Goal: Information Seeking & Learning: Learn about a topic

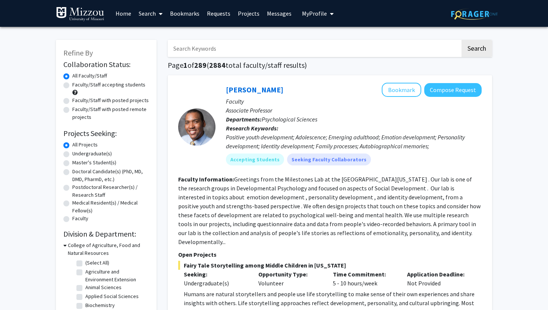
click at [107, 84] on label "Faculty/Staff accepting students" at bounding box center [108, 85] width 73 height 8
click at [77, 84] on input "Faculty/Staff accepting students" at bounding box center [74, 83] width 5 height 5
radio input "true"
click at [88, 156] on label "Undergraduate(s)" at bounding box center [92, 154] width 40 height 8
click at [77, 155] on input "Undergraduate(s)" at bounding box center [74, 152] width 5 height 5
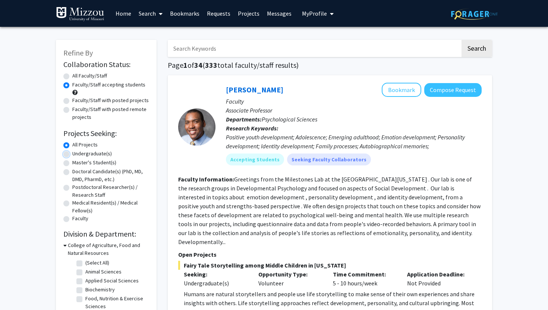
radio input "true"
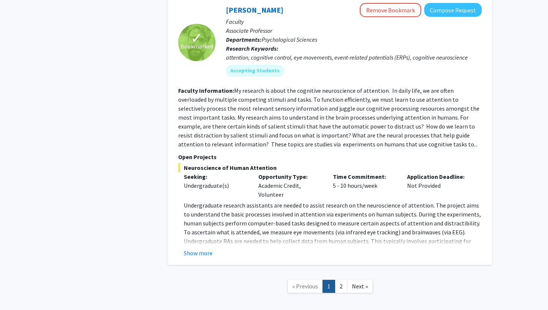
scroll to position [3297, 0]
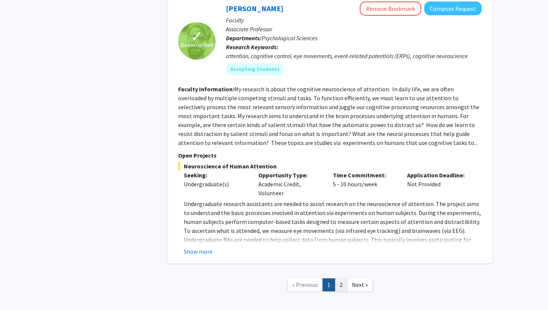
click at [341, 279] on link "2" at bounding box center [341, 285] width 13 height 13
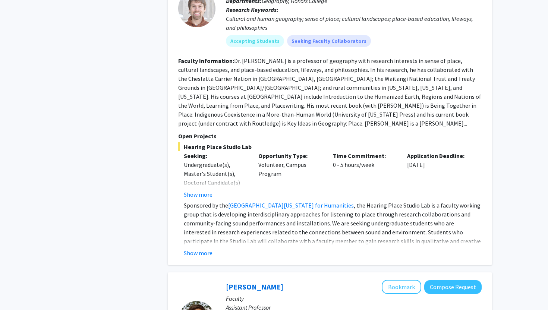
scroll to position [1109, 0]
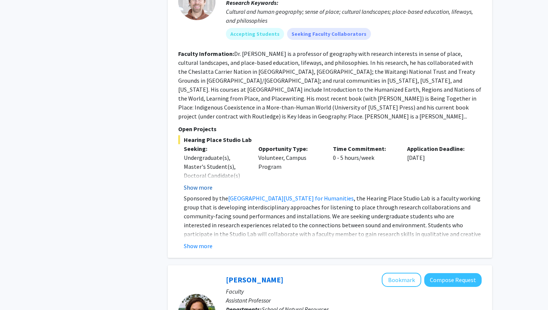
click at [208, 183] on button "Show more" at bounding box center [198, 187] width 29 height 9
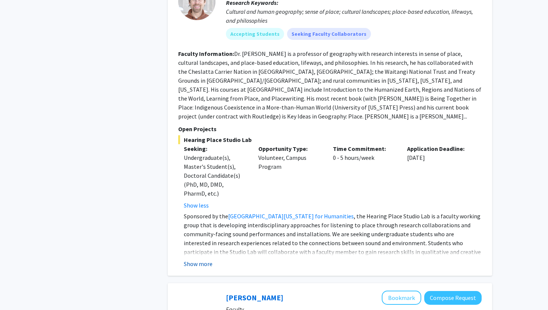
click at [198, 260] on button "Show more" at bounding box center [198, 264] width 29 height 9
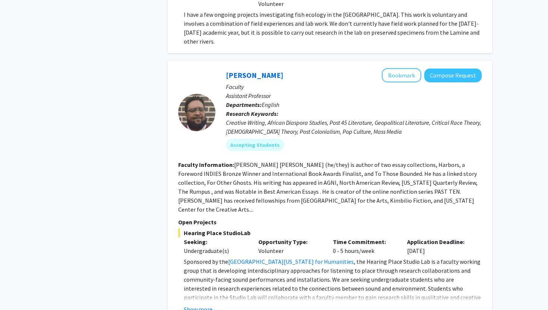
scroll to position [1689, 0]
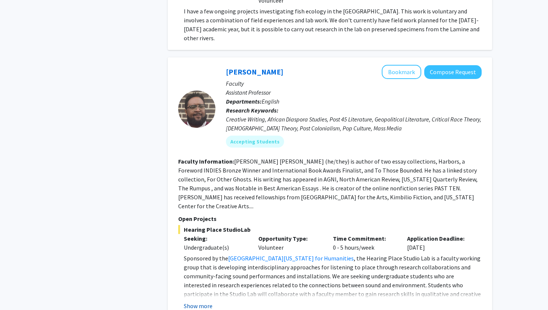
click at [202, 302] on button "Show more" at bounding box center [198, 306] width 29 height 9
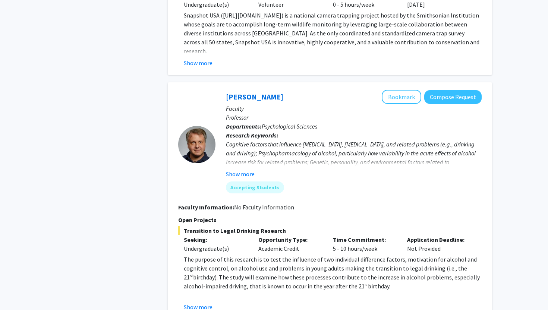
scroll to position [2270, 0]
